Goal: Task Accomplishment & Management: Use online tool/utility

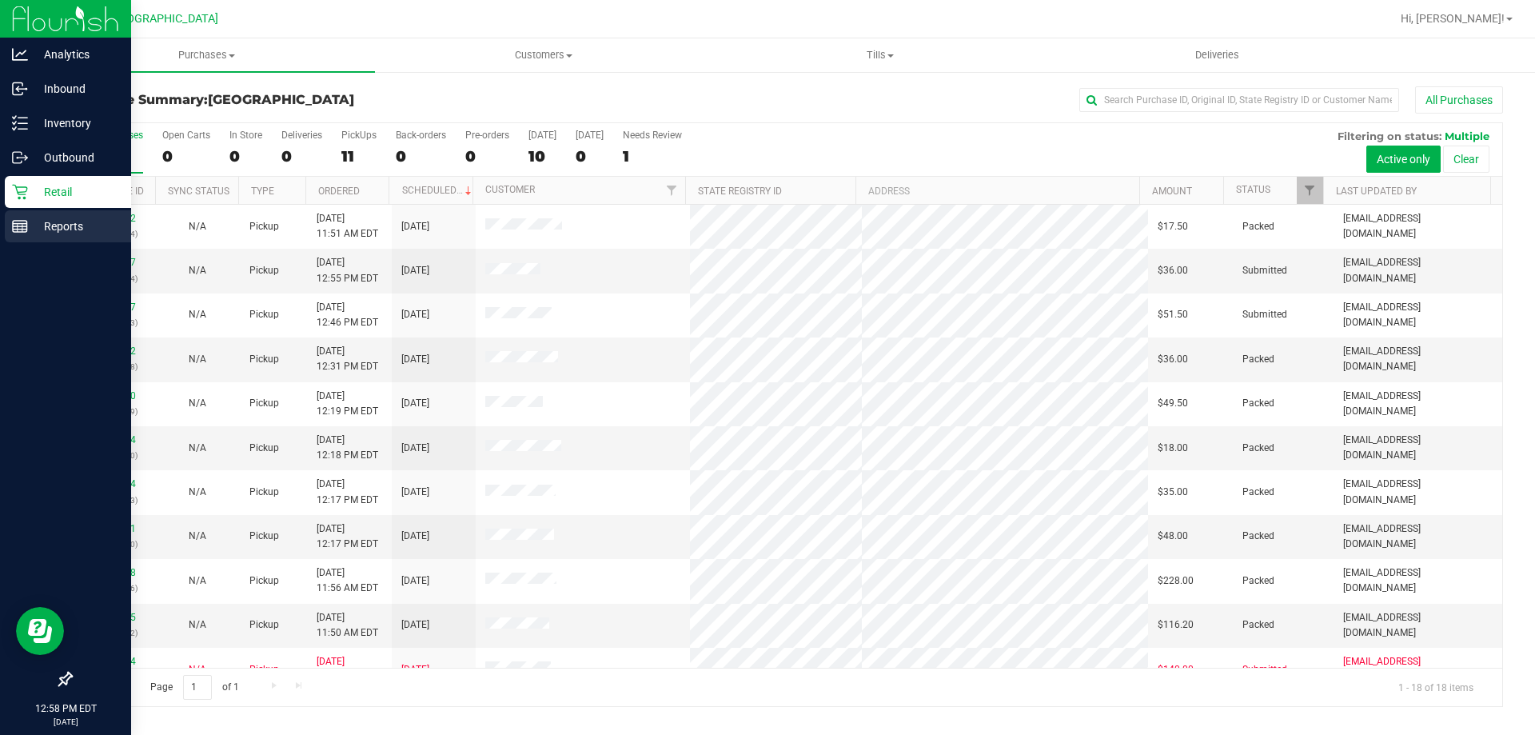
click at [30, 224] on p "Reports" at bounding box center [76, 226] width 96 height 19
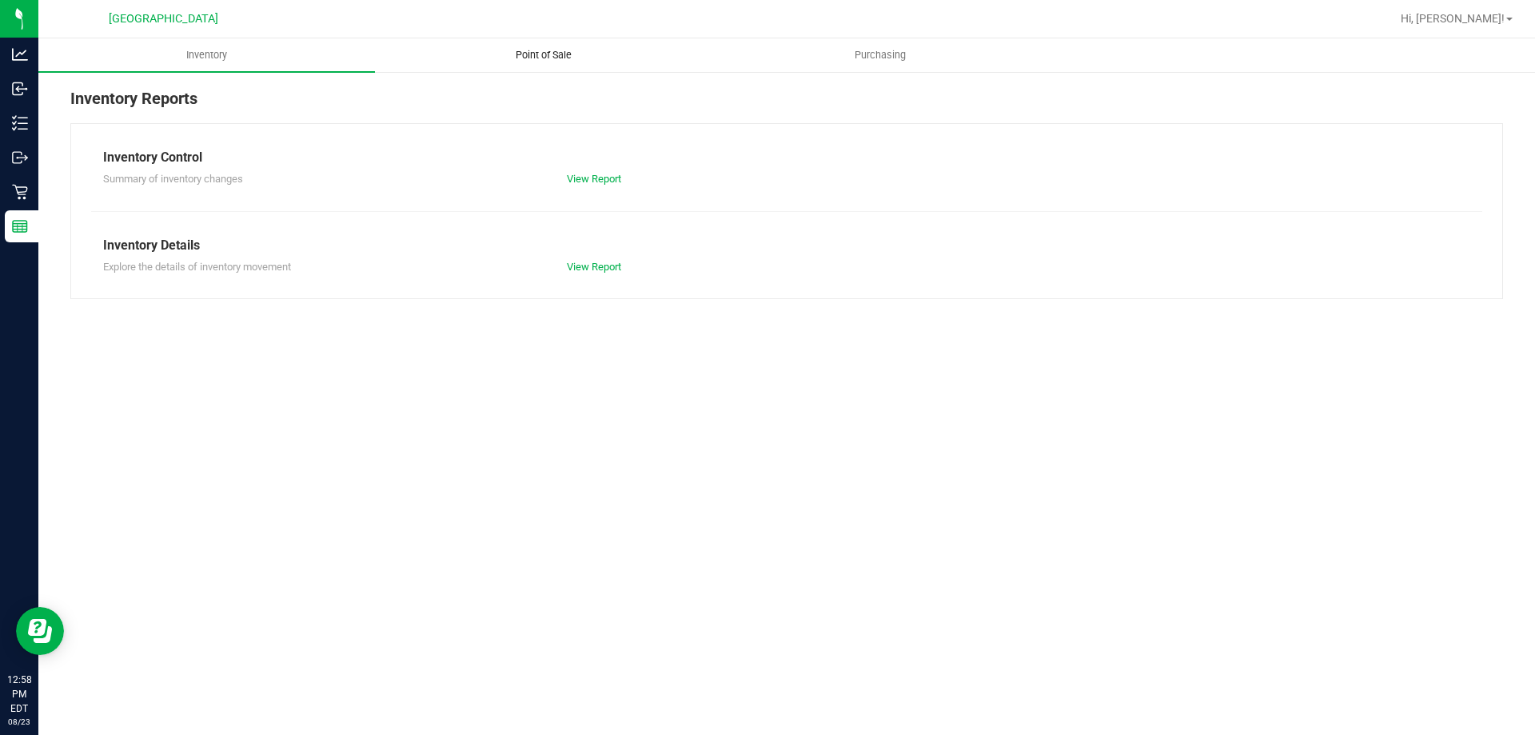
click at [525, 54] on span "Point of Sale" at bounding box center [543, 55] width 99 height 14
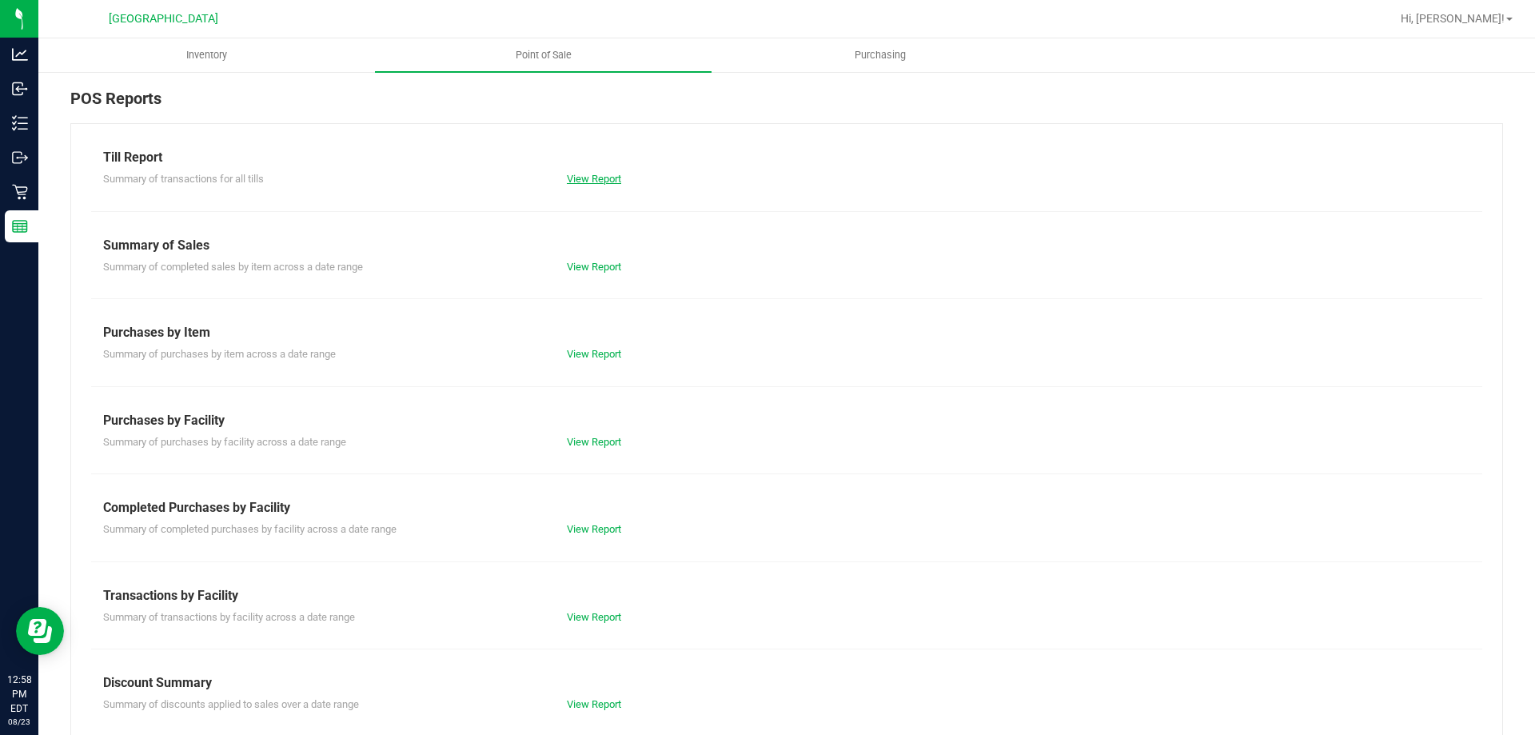
click at [589, 176] on link "View Report" at bounding box center [594, 179] width 54 height 12
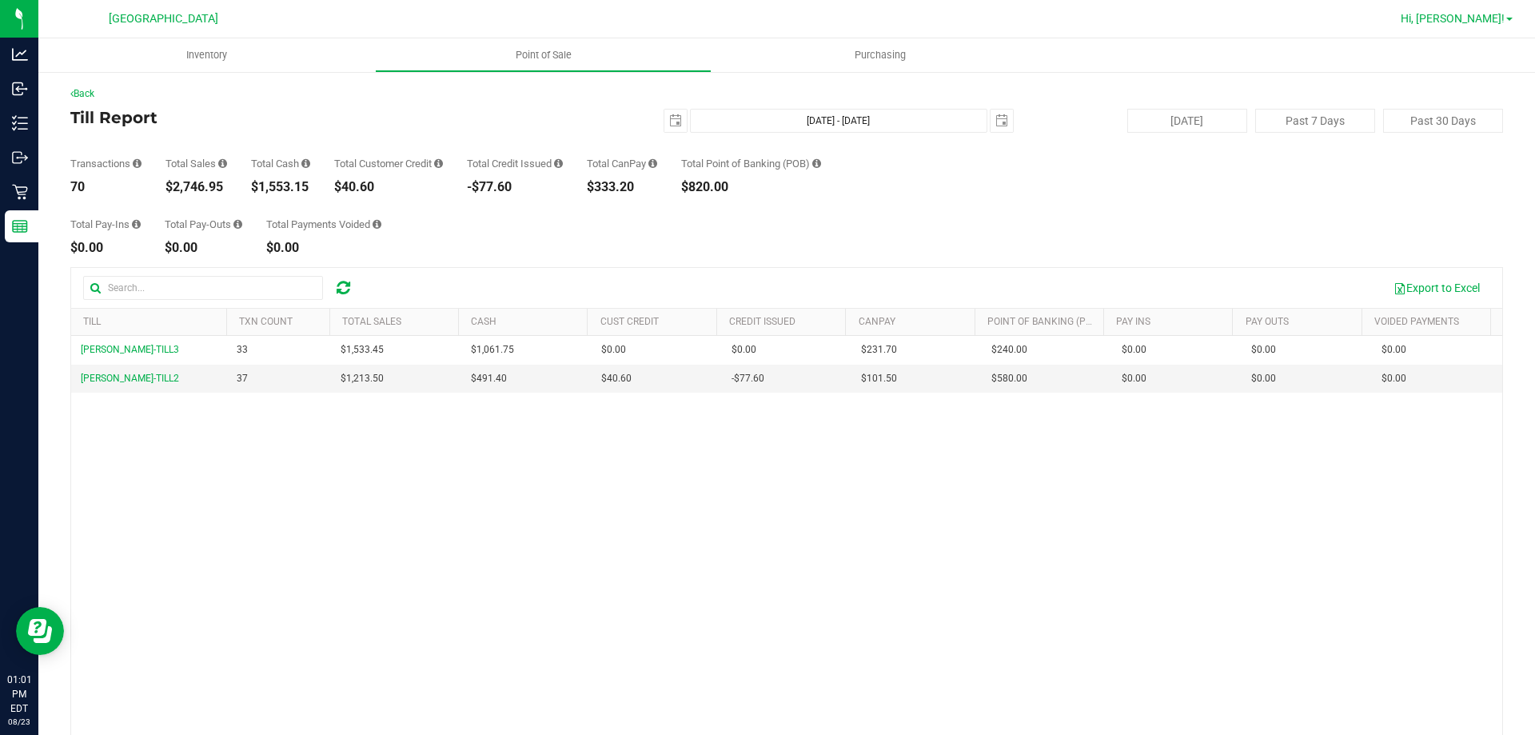
click at [1469, 23] on span "Hi, [PERSON_NAME]!" at bounding box center [1453, 18] width 104 height 13
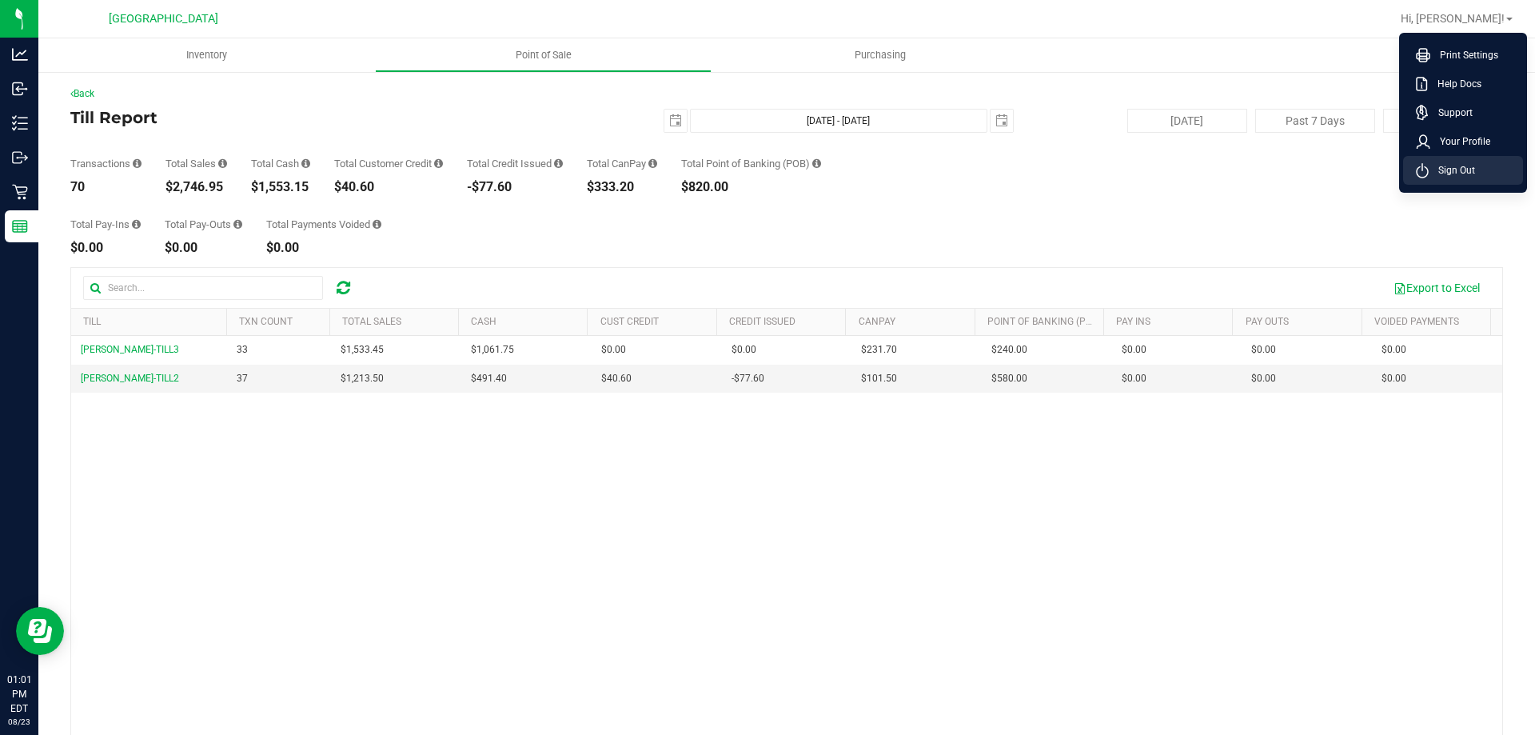
click at [1468, 166] on span "Sign Out" at bounding box center [1452, 170] width 46 height 16
